Goal: Contribute content: Contribute content

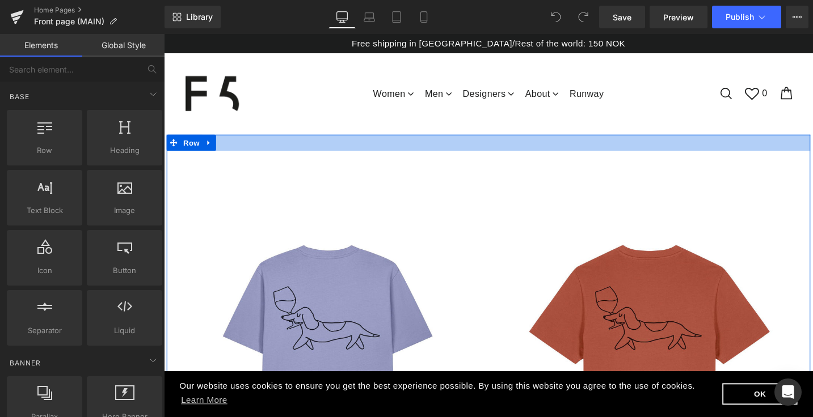
scroll to position [33, 0]
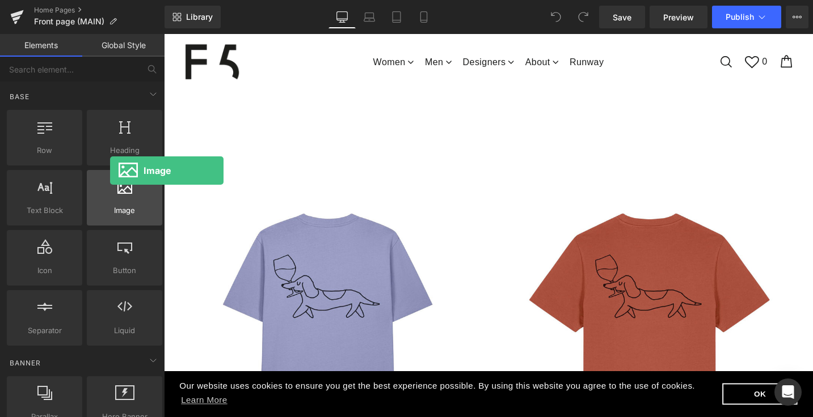
click at [110, 202] on div at bounding box center [124, 192] width 69 height 26
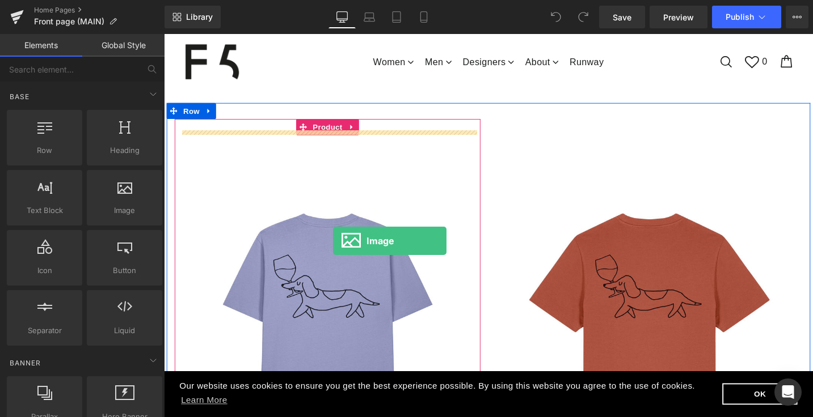
drag, startPoint x: 292, startPoint y: 235, endPoint x: 342, endPoint y: 253, distance: 53.5
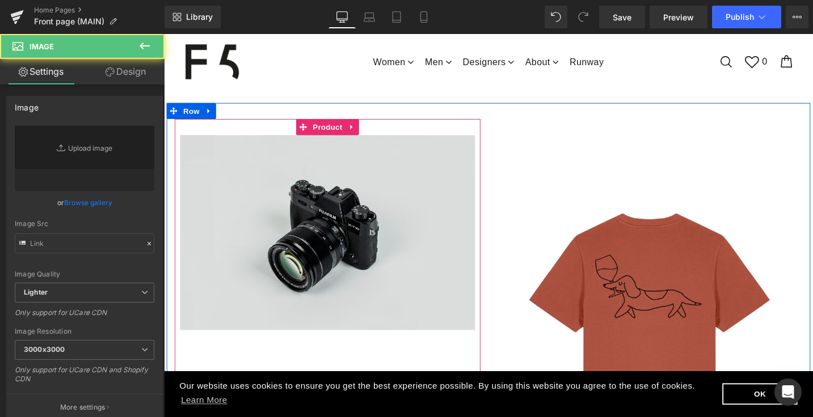
type input "//[DOMAIN_NAME][URL]"
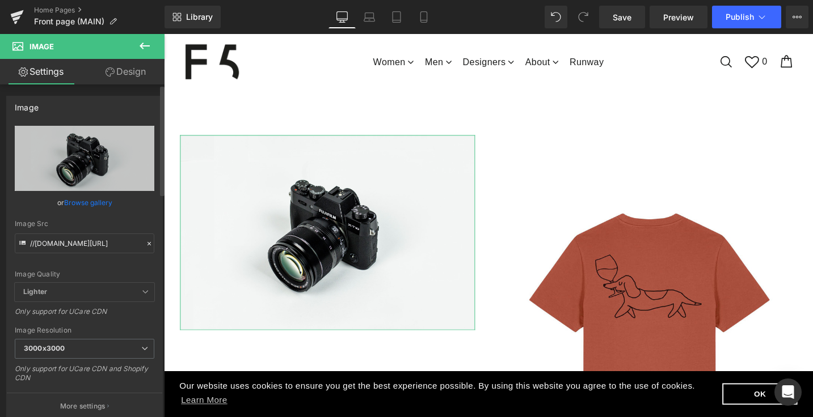
click at [85, 202] on link "Browse gallery" at bounding box center [88, 203] width 48 height 20
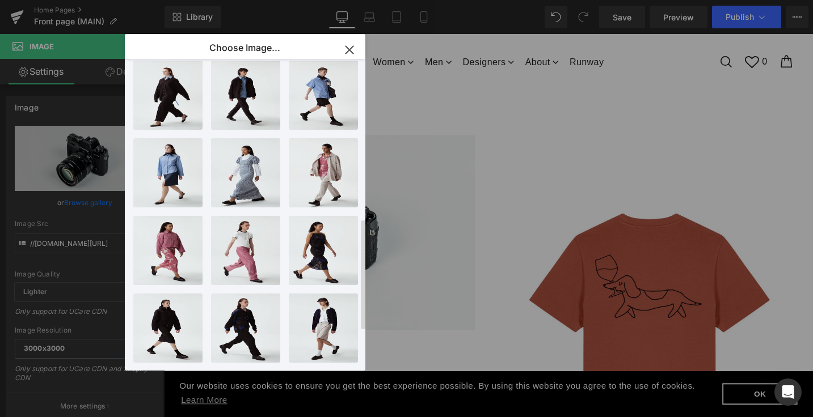
scroll to position [560, 0]
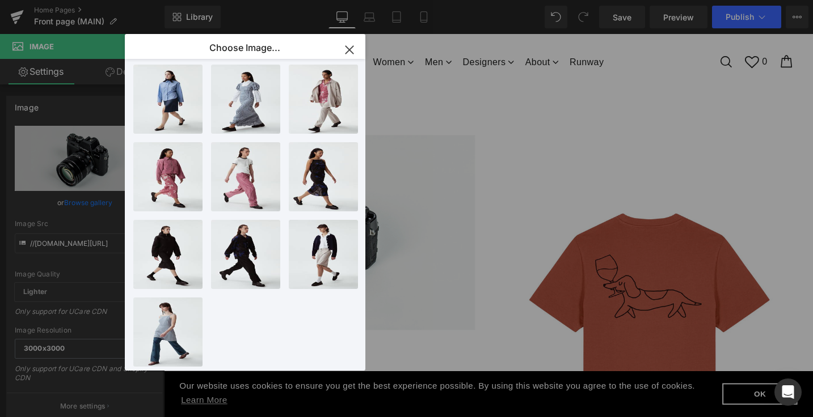
click at [352, 50] on icon "button" at bounding box center [349, 50] width 18 height 18
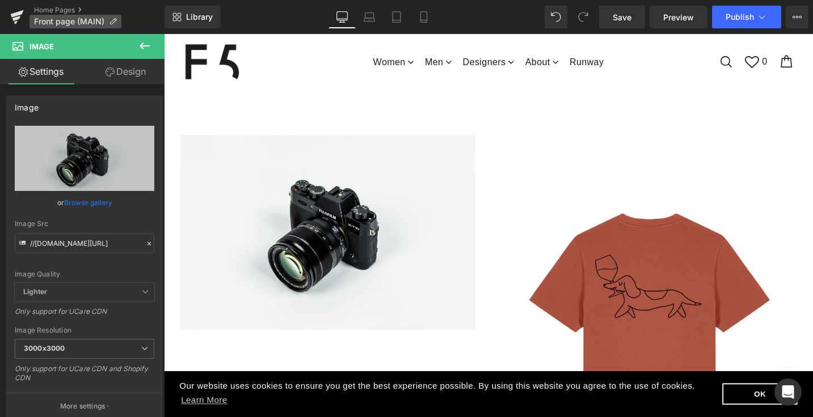
click at [45, 20] on span "Front page (MAIN)" at bounding box center [69, 21] width 70 height 9
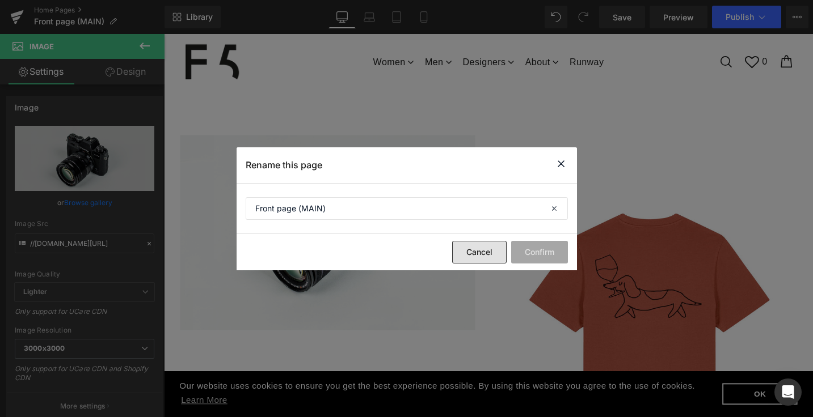
click at [479, 249] on button "Cancel" at bounding box center [479, 252] width 54 height 23
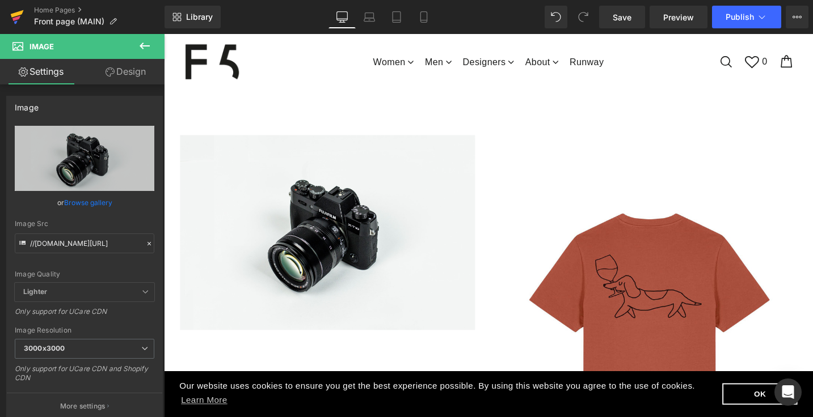
click at [14, 14] on icon at bounding box center [17, 13] width 13 height 7
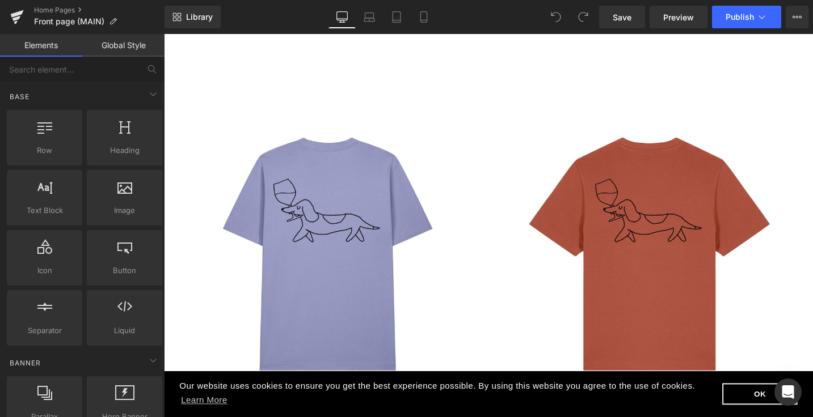
scroll to position [113, 0]
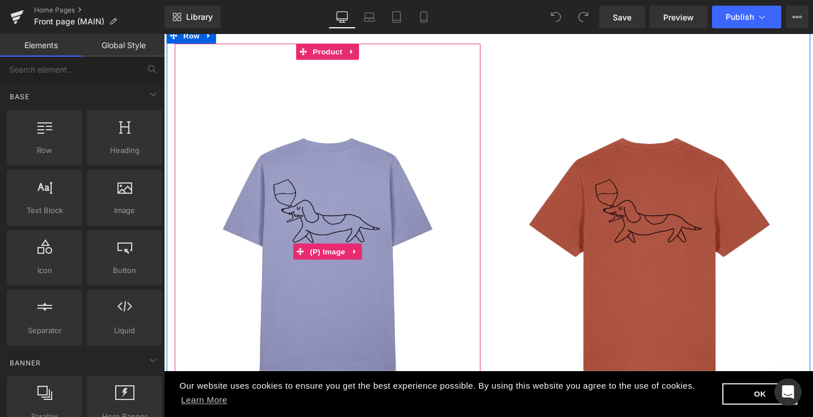
click at [431, 117] on img at bounding box center [337, 264] width 312 height 407
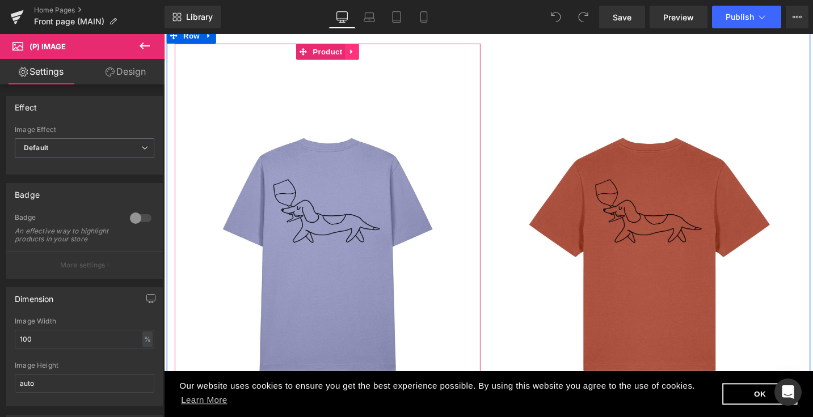
click at [361, 50] on icon at bounding box center [362, 52] width 2 height 5
click at [367, 49] on icon at bounding box center [370, 53] width 8 height 8
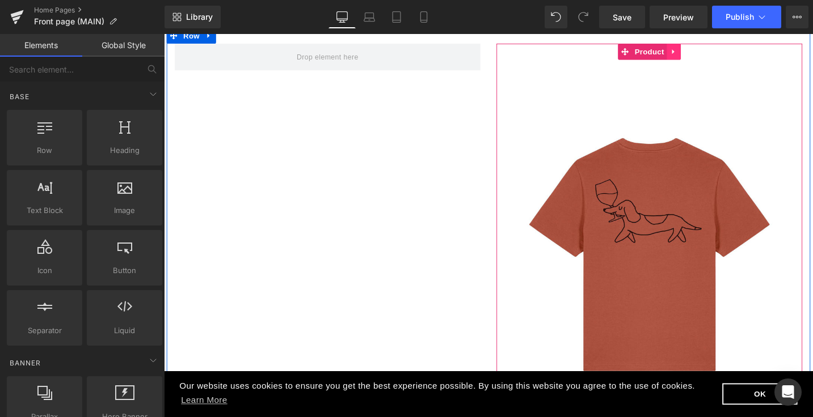
click at [699, 48] on icon at bounding box center [703, 52] width 8 height 9
drag, startPoint x: 712, startPoint y: 48, endPoint x: 607, endPoint y: 149, distance: 145.2
click at [712, 49] on icon at bounding box center [711, 53] width 8 height 8
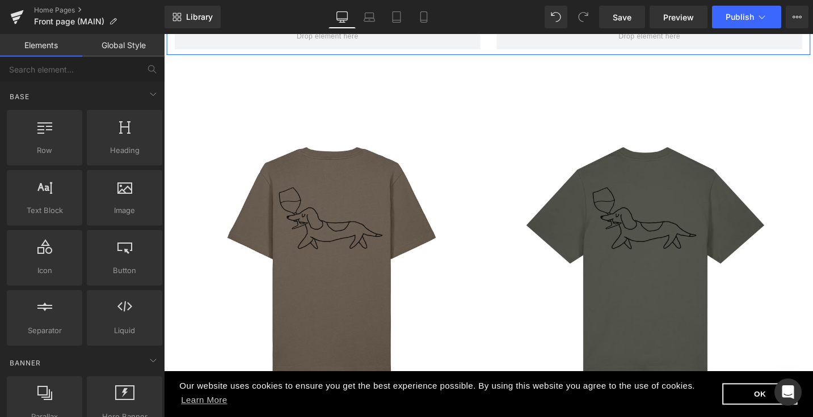
scroll to position [122, 0]
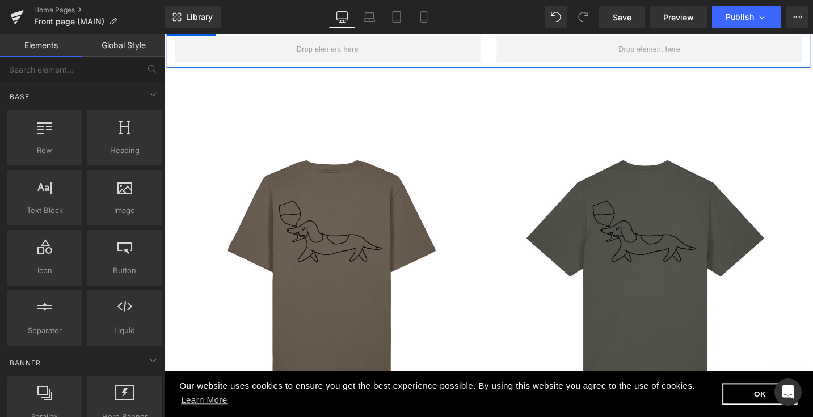
click at [445, 146] on img at bounding box center [340, 285] width 303 height 396
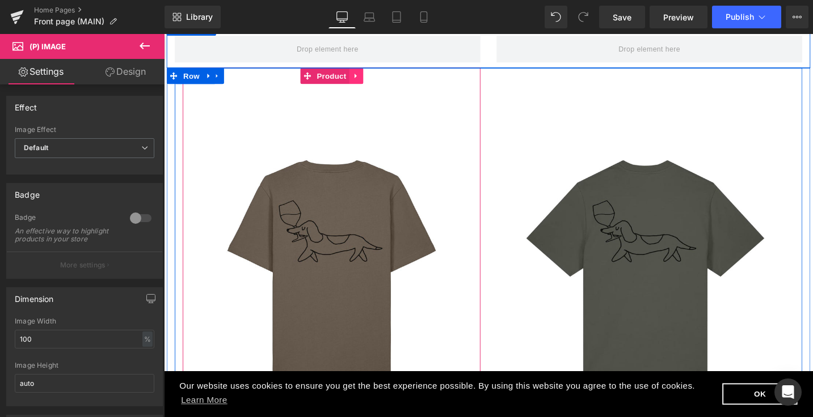
click at [365, 75] on icon at bounding box center [367, 78] width 8 height 9
click at [374, 74] on icon at bounding box center [374, 78] width 8 height 8
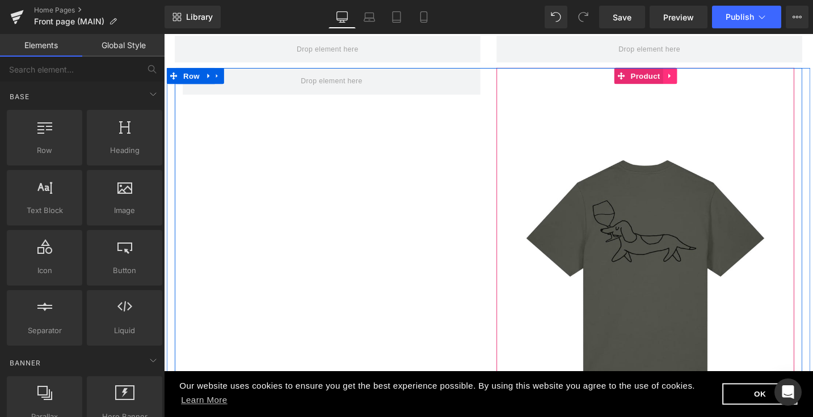
click at [693, 70] on link at bounding box center [698, 78] width 15 height 17
click at [702, 74] on icon at bounding box center [706, 78] width 8 height 8
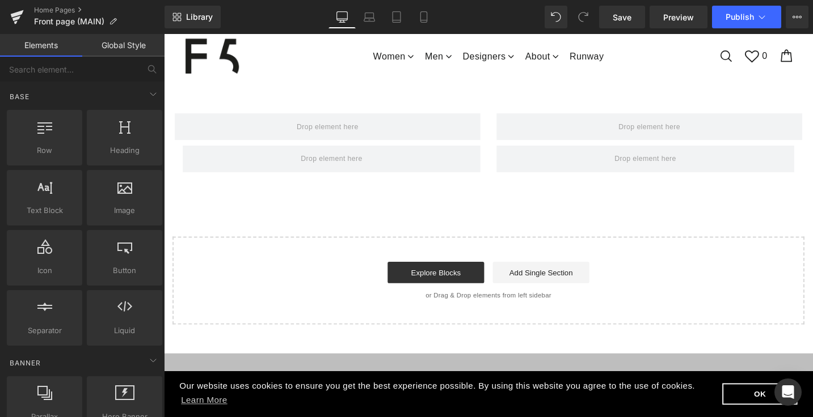
scroll to position [0, 0]
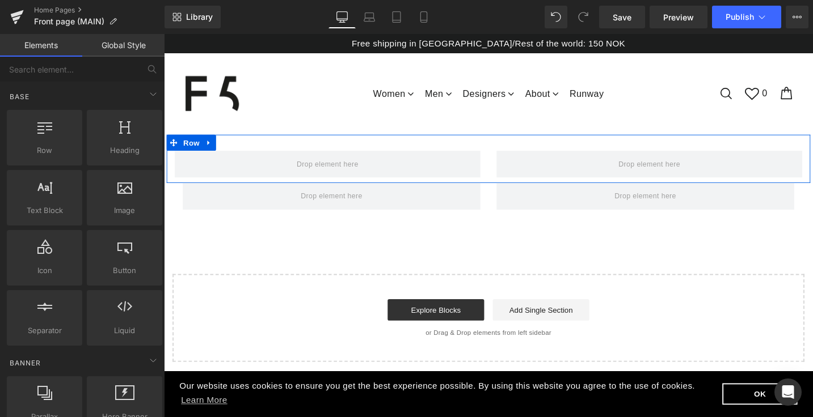
click at [365, 145] on div "Row" at bounding box center [507, 166] width 681 height 51
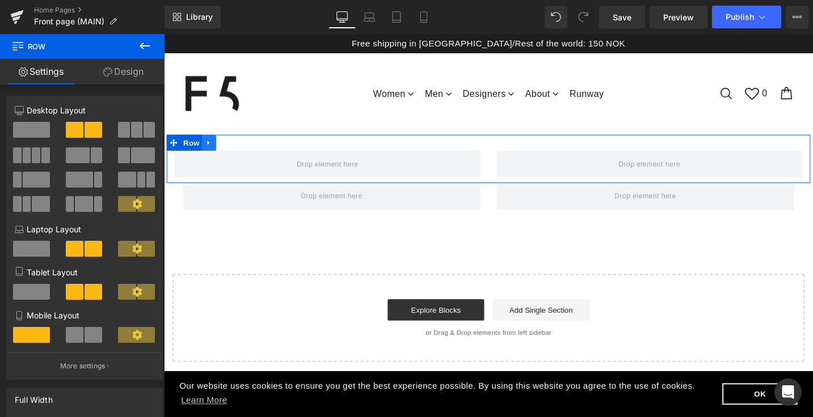
click at [210, 146] on icon at bounding box center [211, 148] width 2 height 5
click at [240, 145] on icon at bounding box center [241, 149] width 8 height 8
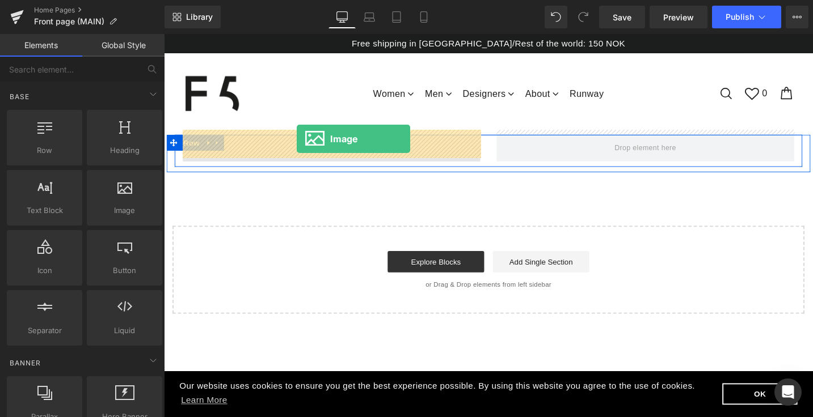
drag, startPoint x: 290, startPoint y: 243, endPoint x: 304, endPoint y: 145, distance: 99.1
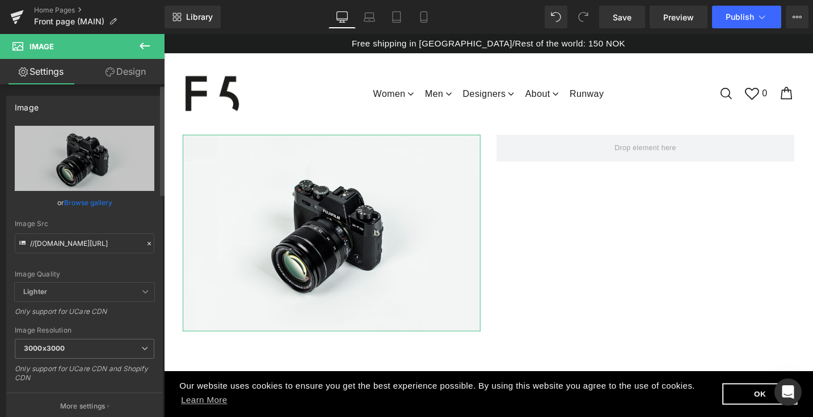
click at [80, 201] on link "Browse gallery" at bounding box center [88, 203] width 48 height 20
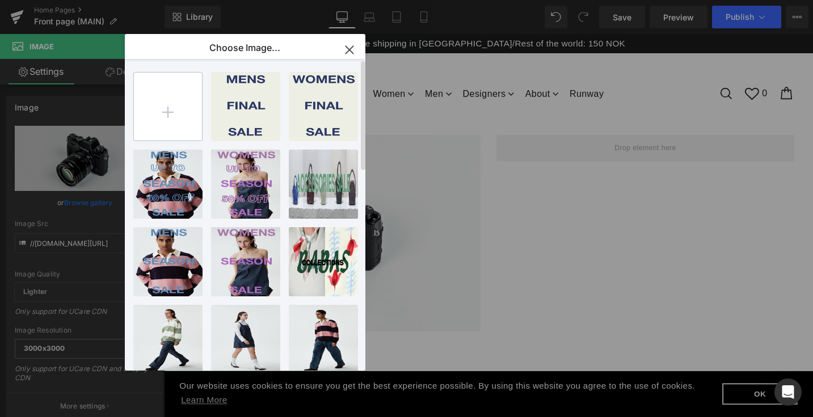
click at [162, 108] on input "file" at bounding box center [168, 107] width 68 height 68
type input "C:\fakepath\cjfront.jpg"
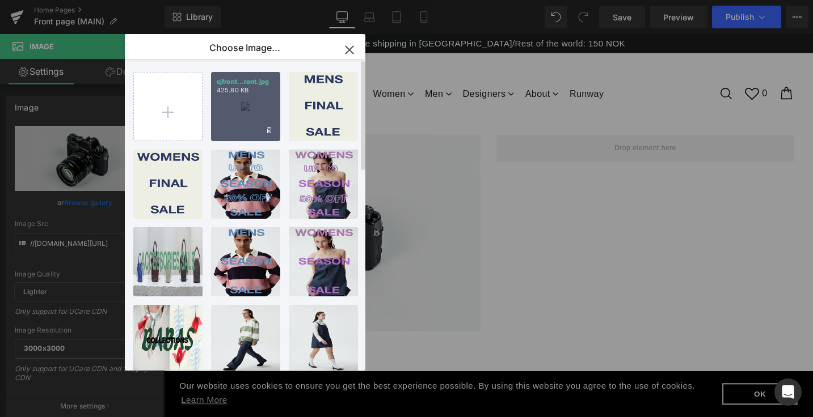
click at [261, 132] on div "cjfront...ront.jpg 425.80 KB" at bounding box center [245, 106] width 69 height 69
type input "[URL][DOMAIN_NAME]"
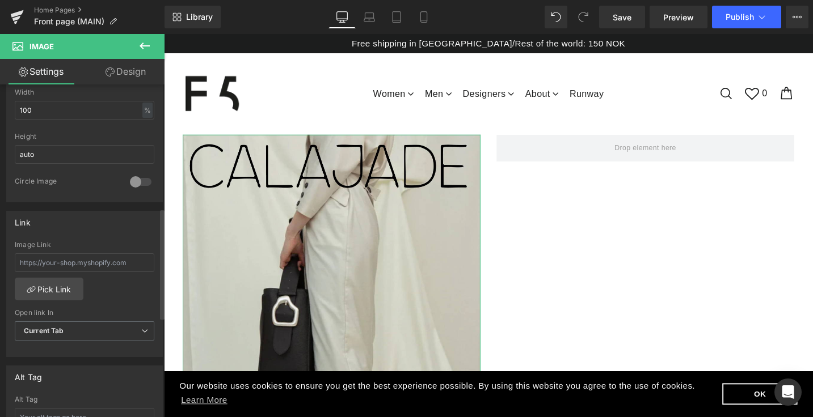
scroll to position [372, 0]
click at [75, 261] on input "text" at bounding box center [85, 262] width 140 height 19
paste input "[URL][DOMAIN_NAME]"
type input "[URL][DOMAIN_NAME]"
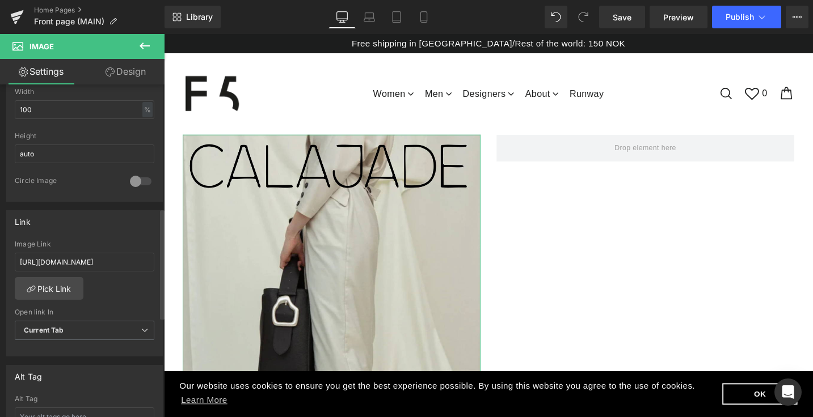
click at [142, 234] on div "Link [URL][DOMAIN_NAME] Image Link [URL][DOMAIN_NAME] Pick Link Current Tab New…" at bounding box center [84, 283] width 157 height 147
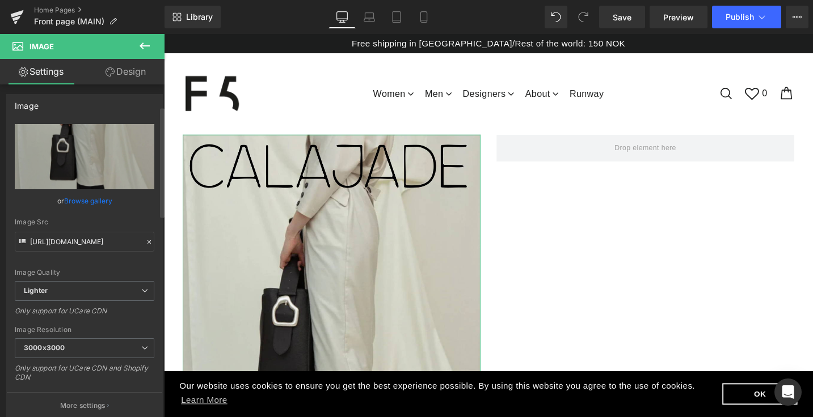
scroll to position [0, 0]
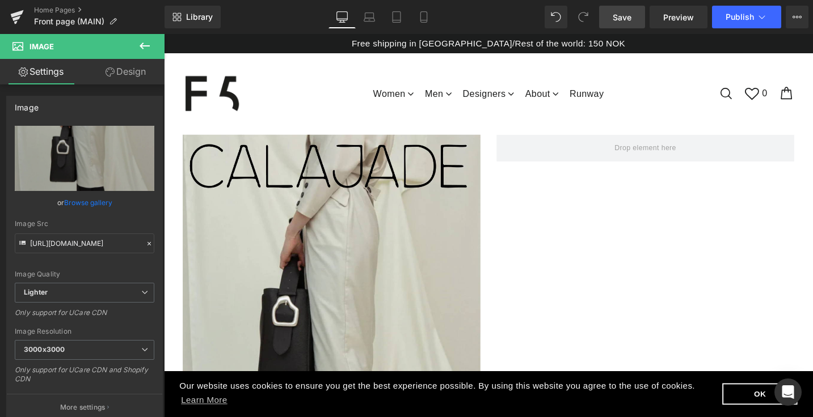
click at [635, 20] on link "Save" at bounding box center [622, 17] width 46 height 23
click at [145, 42] on icon at bounding box center [145, 46] width 14 height 14
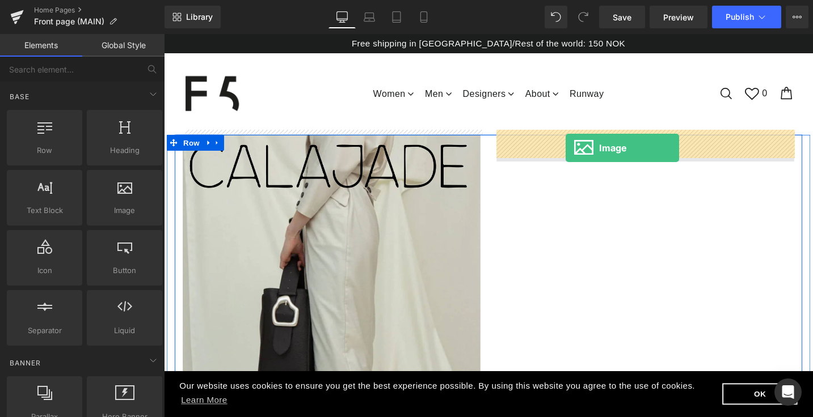
drag, startPoint x: 296, startPoint y: 254, endPoint x: 589, endPoint y: 155, distance: 308.9
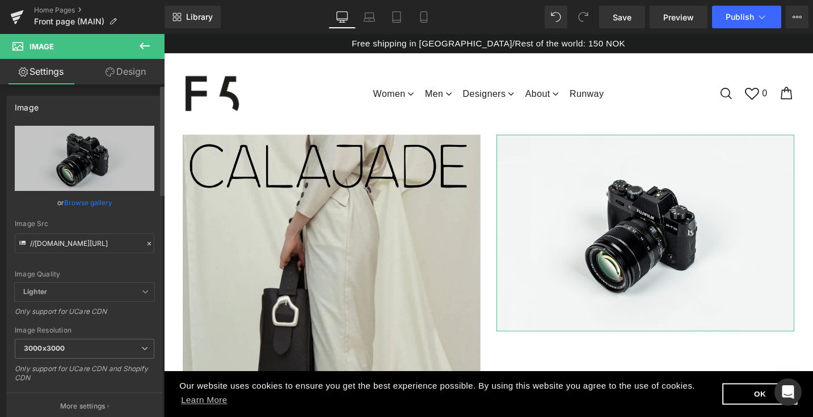
click at [102, 199] on link "Browse gallery" at bounding box center [88, 203] width 48 height 20
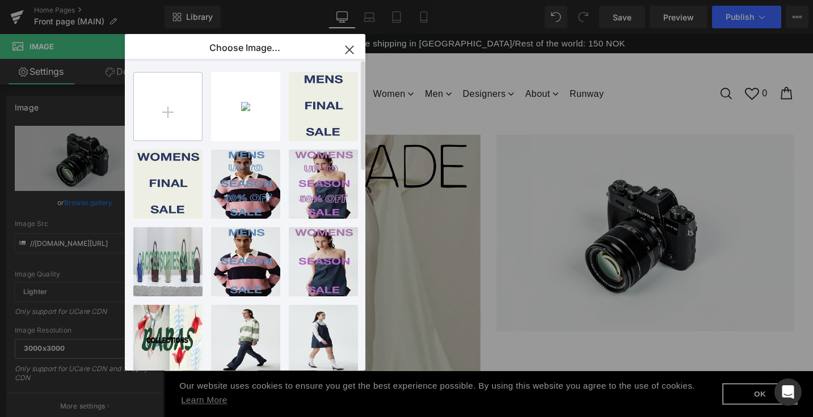
click at [184, 102] on input "file" at bounding box center [168, 107] width 68 height 68
type input "C:\fakepath\kurotees.jpg"
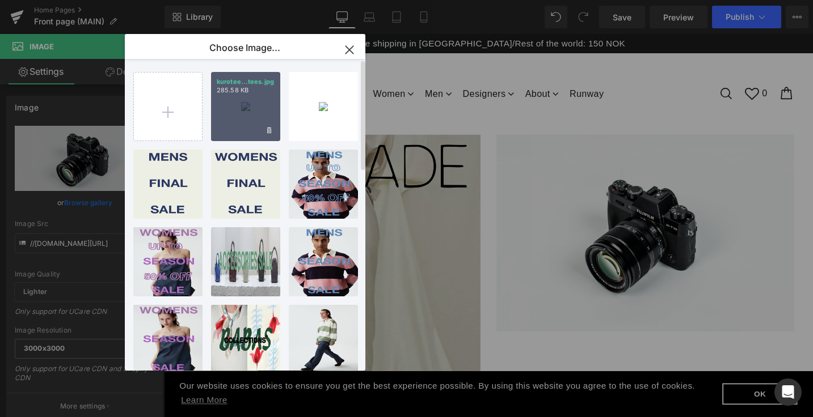
click at [245, 120] on div "kurotee...tees.jpg 285.58 KB" at bounding box center [245, 106] width 69 height 69
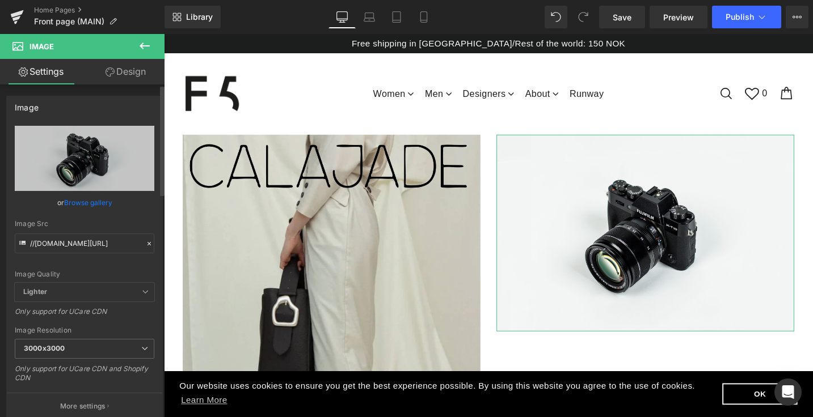
click at [102, 200] on link "Browse gallery" at bounding box center [88, 203] width 48 height 20
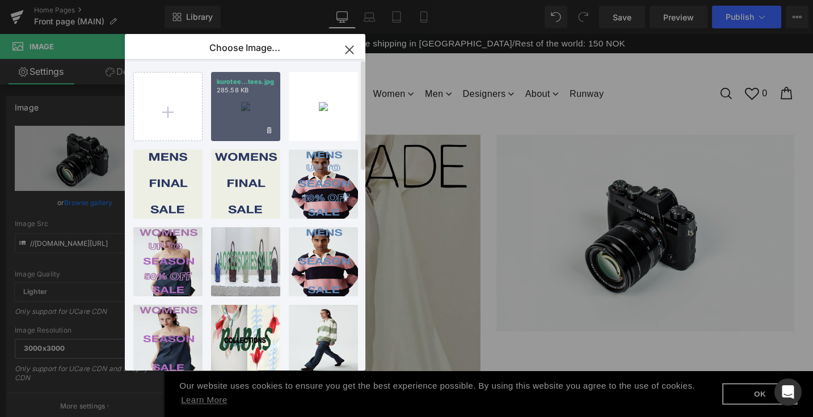
click at [244, 98] on div "kurotee...tees.jpg 285.58 KB" at bounding box center [245, 106] width 69 height 69
type input "[URL][DOMAIN_NAME]"
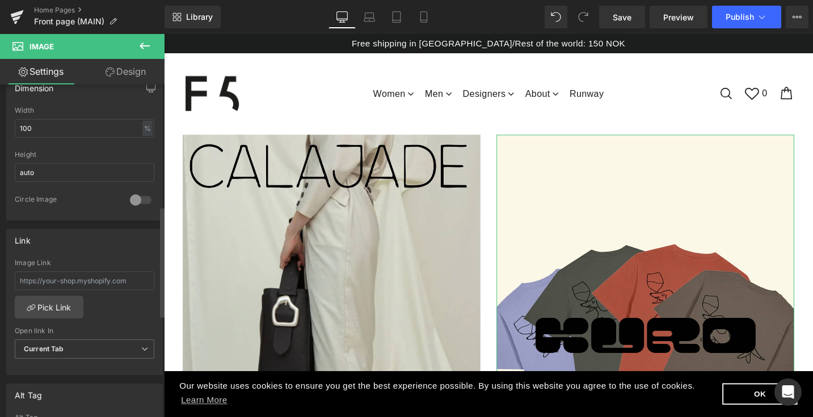
scroll to position [366, 0]
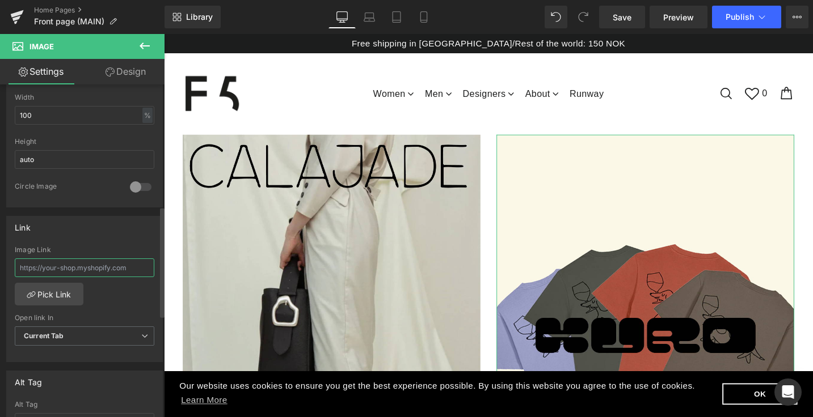
click at [98, 265] on input "text" at bounding box center [85, 268] width 140 height 19
paste input "[URL][DOMAIN_NAME]"
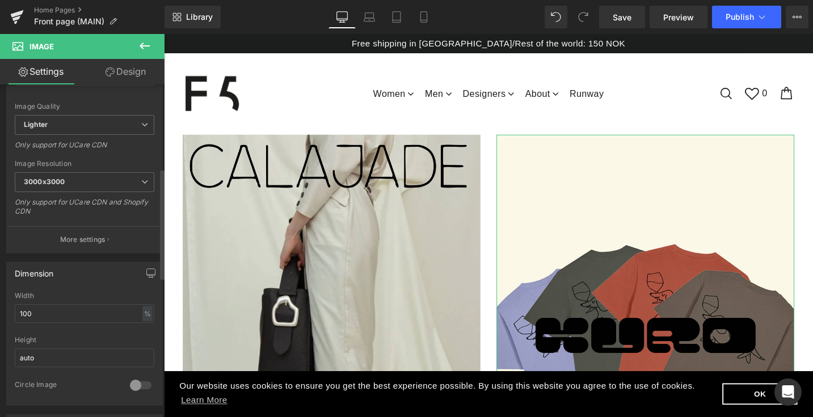
scroll to position [0, 0]
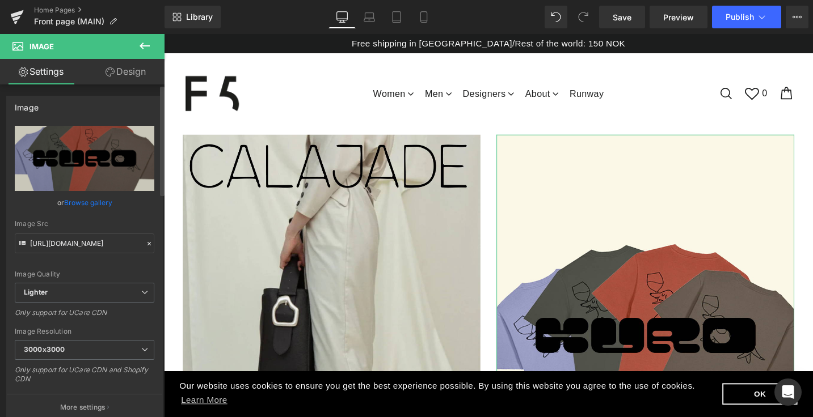
type input "[URL][DOMAIN_NAME]"
click at [88, 201] on link "Browse gallery" at bounding box center [88, 203] width 48 height 20
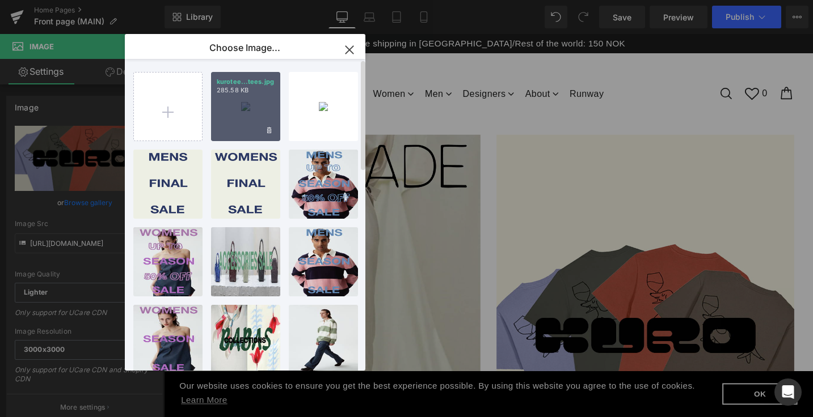
click at [239, 113] on div "kurotee...tees.jpg 285.58 KB" at bounding box center [245, 106] width 69 height 69
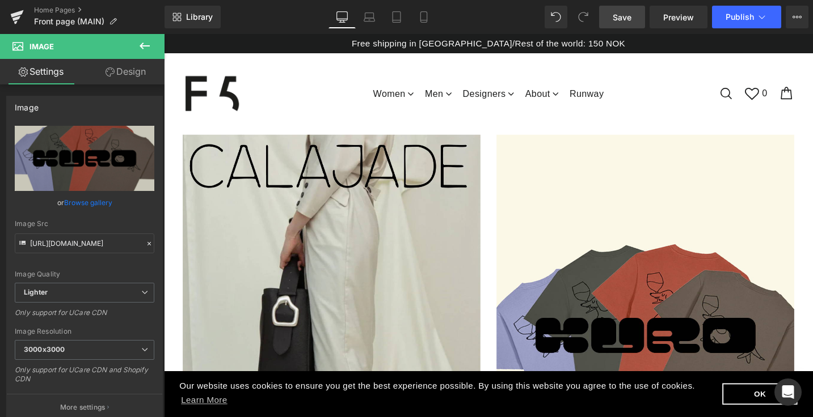
click at [626, 14] on span "Save" at bounding box center [622, 17] width 19 height 12
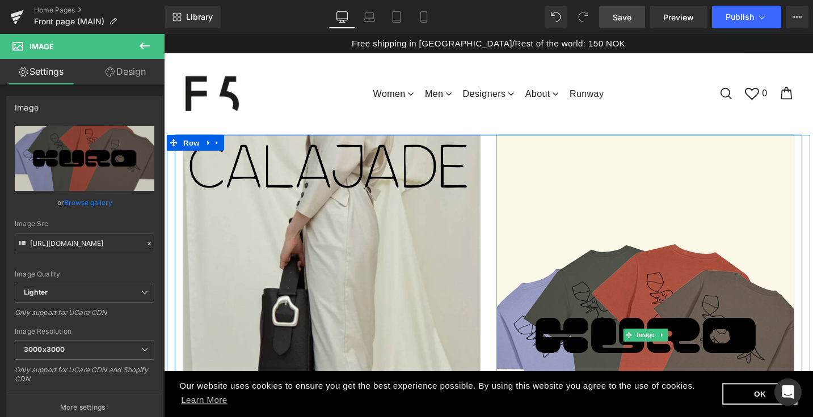
click at [672, 346] on span "Image" at bounding box center [673, 353] width 24 height 14
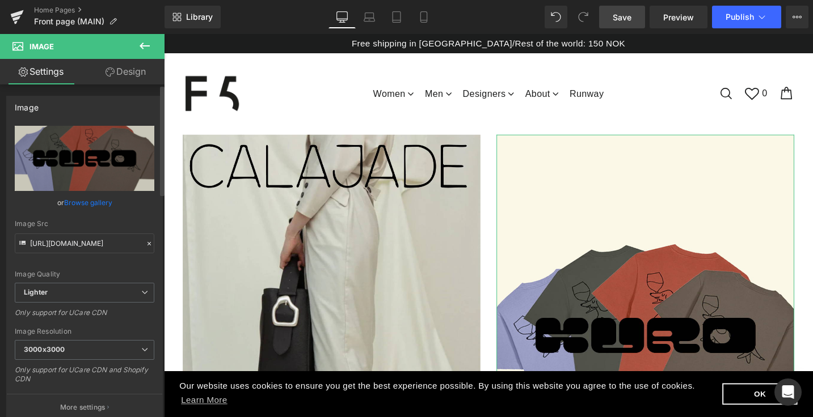
click at [99, 205] on link "Browse gallery" at bounding box center [88, 203] width 48 height 20
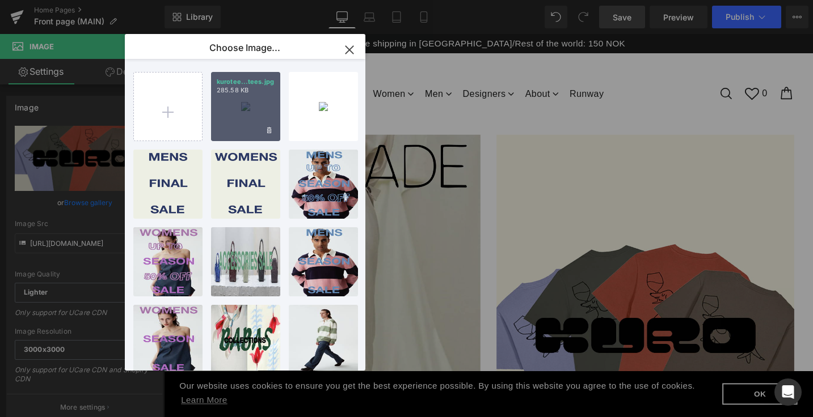
click at [235, 117] on div "kurotee...tees.jpg 285.58 KB" at bounding box center [245, 106] width 69 height 69
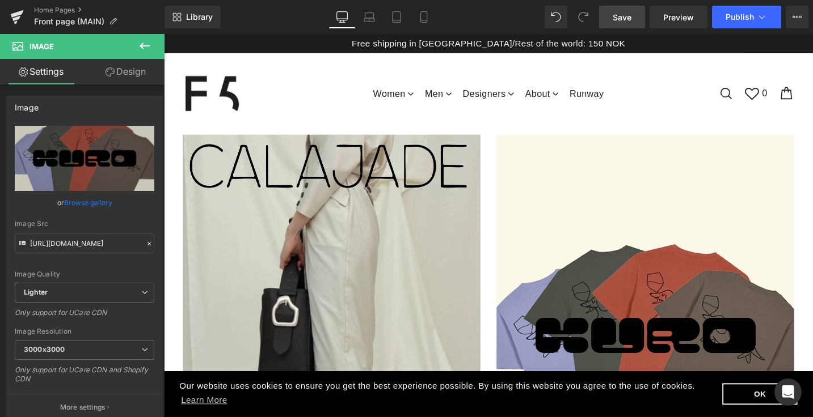
click at [621, 20] on span "Save" at bounding box center [622, 17] width 19 height 12
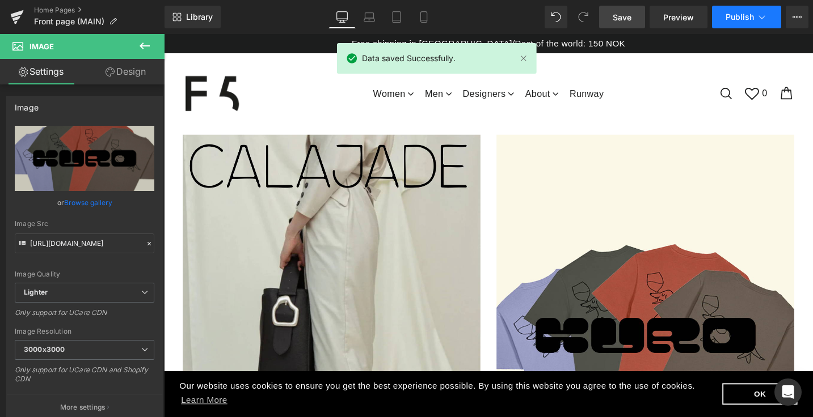
click at [746, 21] on span "Publish" at bounding box center [739, 16] width 28 height 9
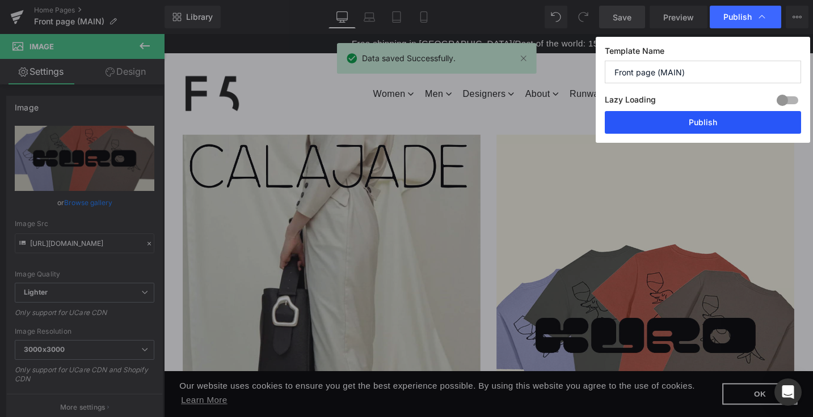
click at [702, 122] on button "Publish" at bounding box center [703, 122] width 196 height 23
